Goal: Information Seeking & Learning: Learn about a topic

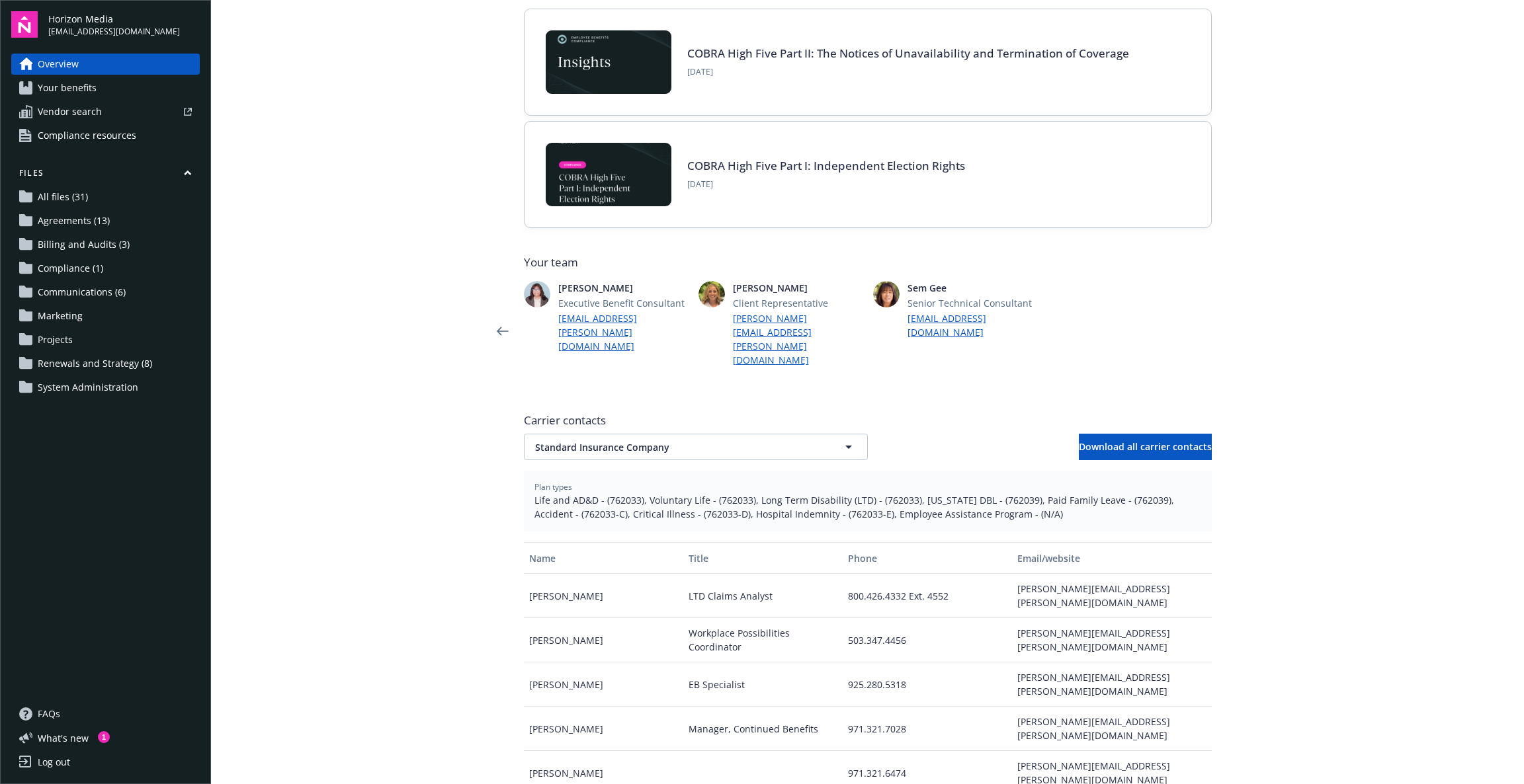
scroll to position [338, 0]
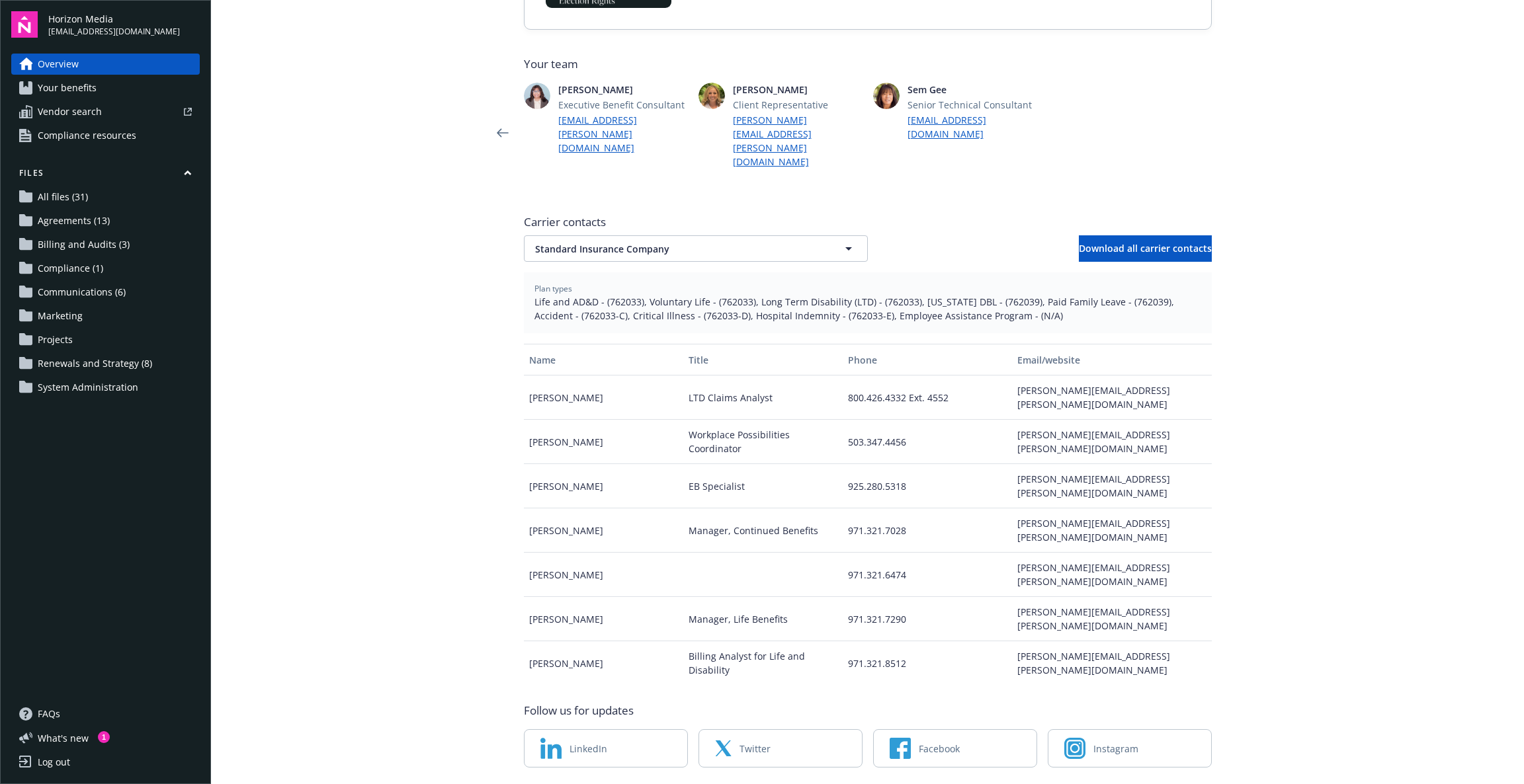
click at [1297, 213] on main "Welcome to Navigator , [PERSON_NAME] Employee benefits portal Healthcare Inform…" at bounding box center [868, 392] width 1313 height 784
